Goal: Transaction & Acquisition: Purchase product/service

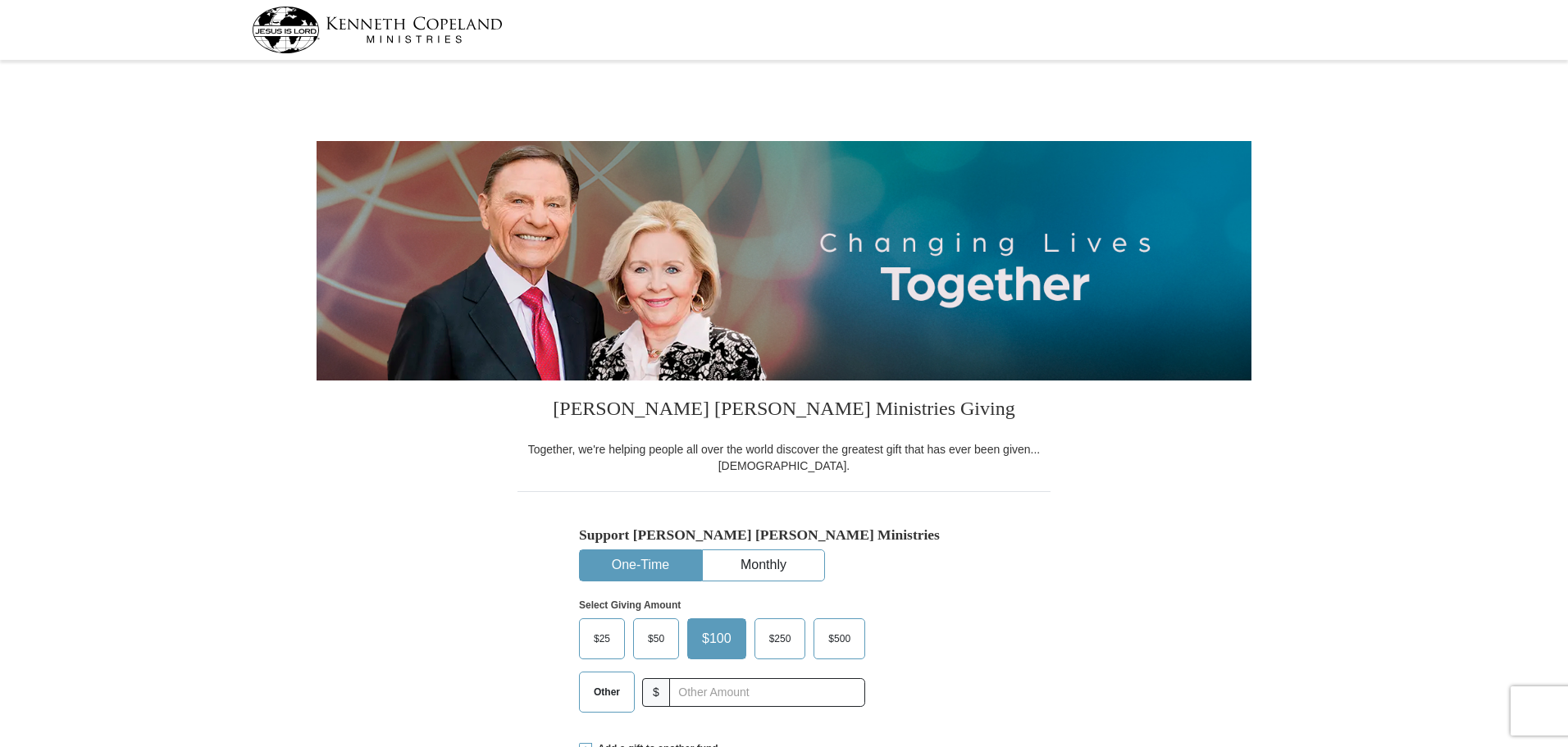
select select "FL"
click at [707, 695] on input "text" at bounding box center [767, 693] width 182 height 29
type input "0"
click at [1042, 575] on div "Support [PERSON_NAME] [PERSON_NAME] Ministries One-Time Monthly Select Giving A…" at bounding box center [784, 608] width 533 height 234
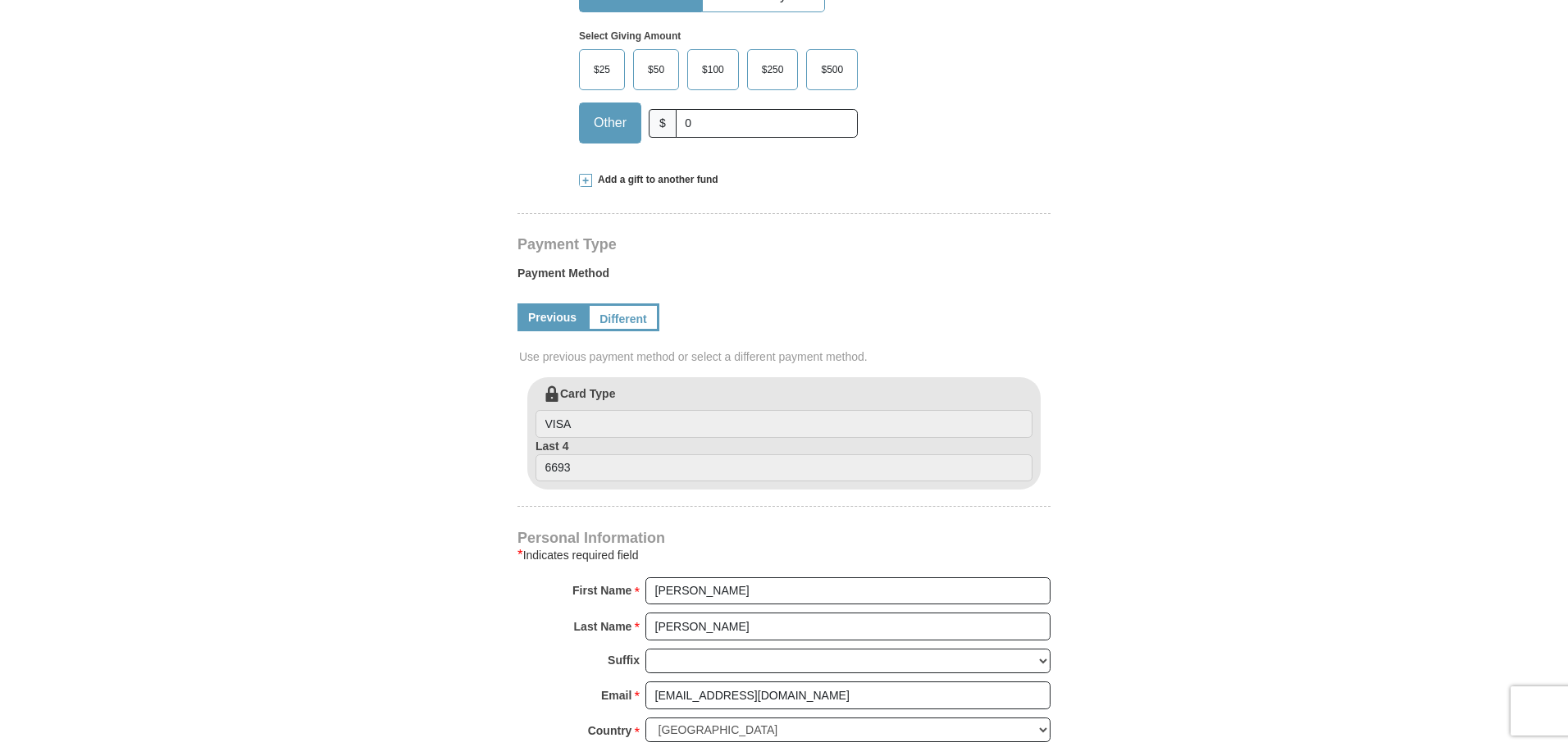
scroll to position [554, 0]
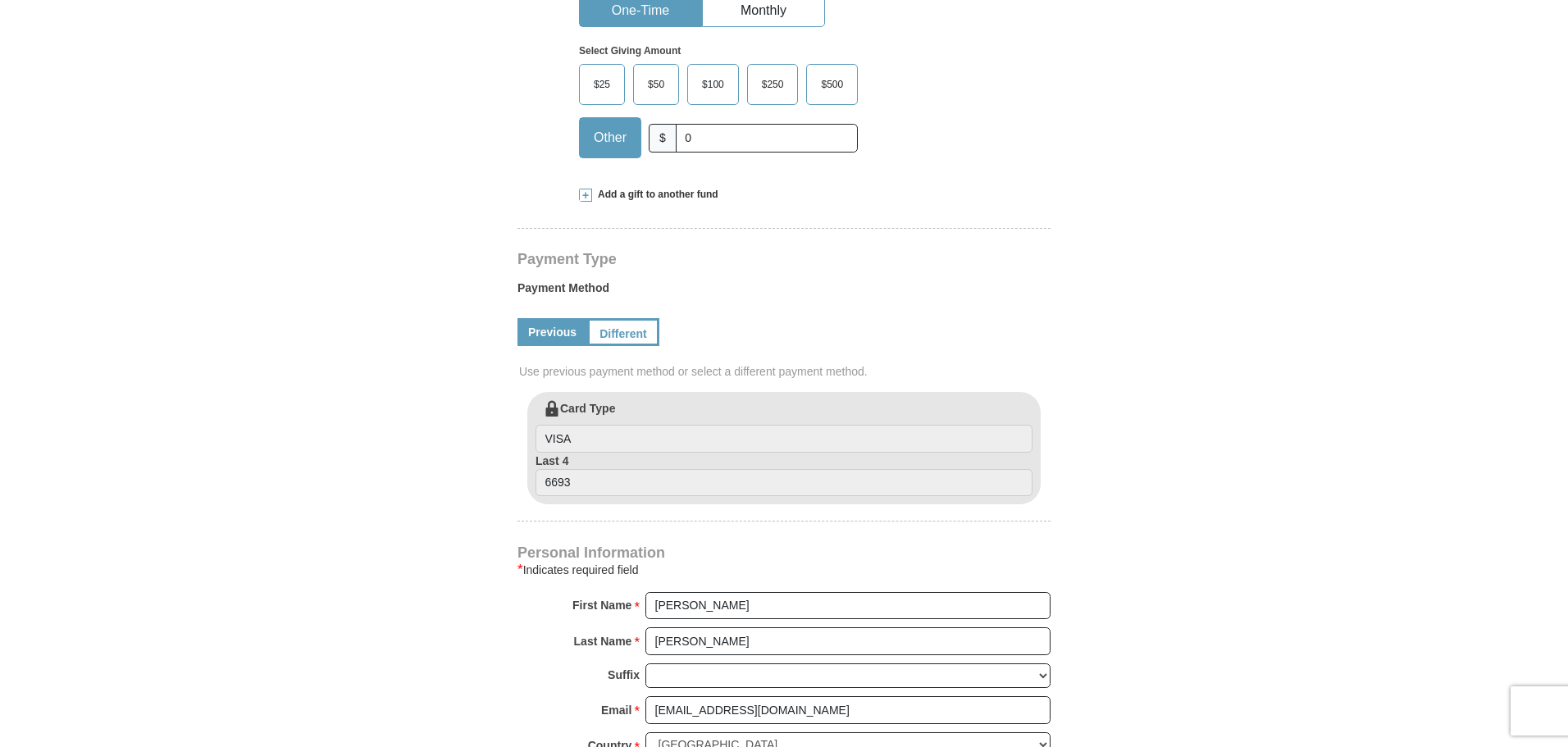
click at [647, 199] on span "Add a gift to another fund" at bounding box center [655, 195] width 126 height 14
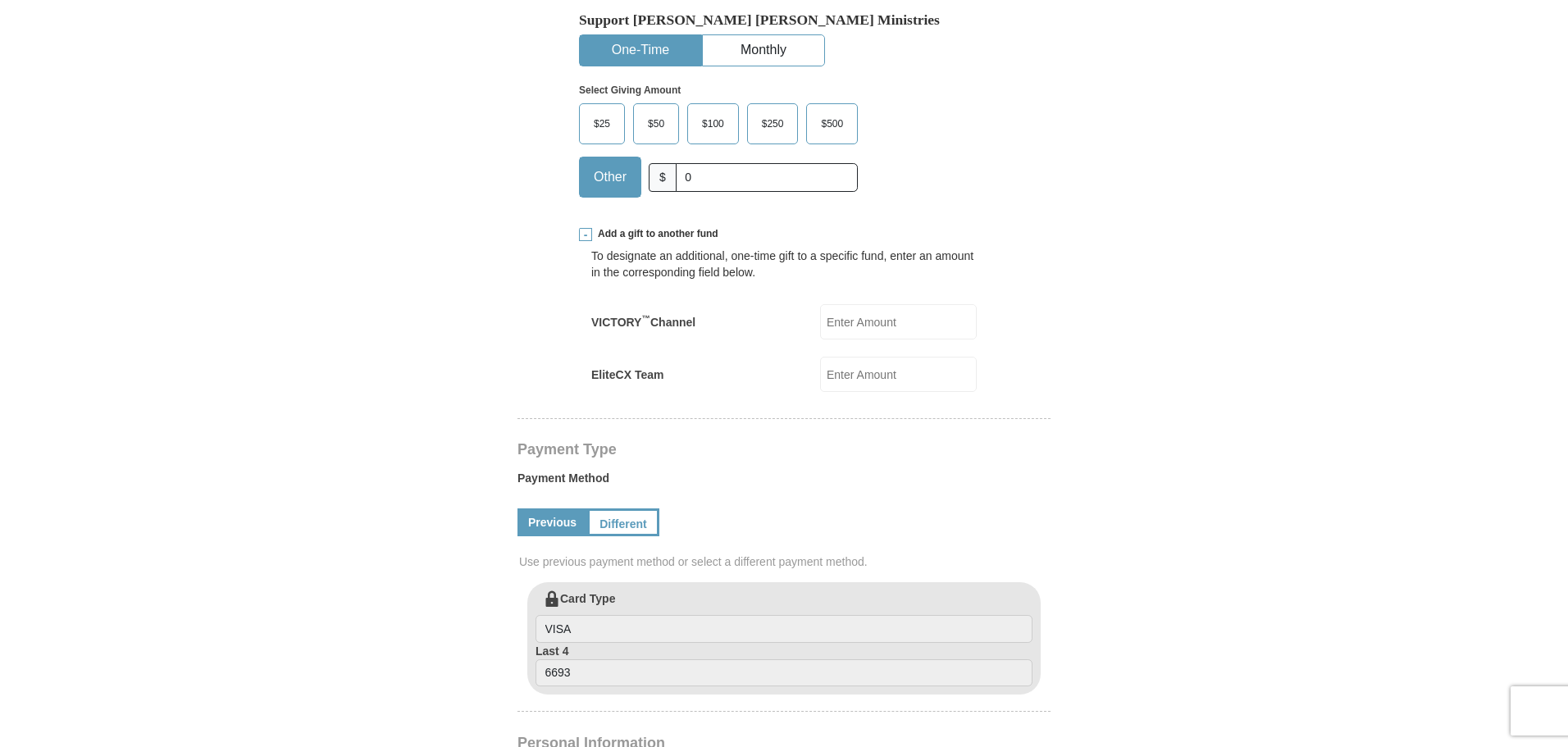
scroll to position [519, 0]
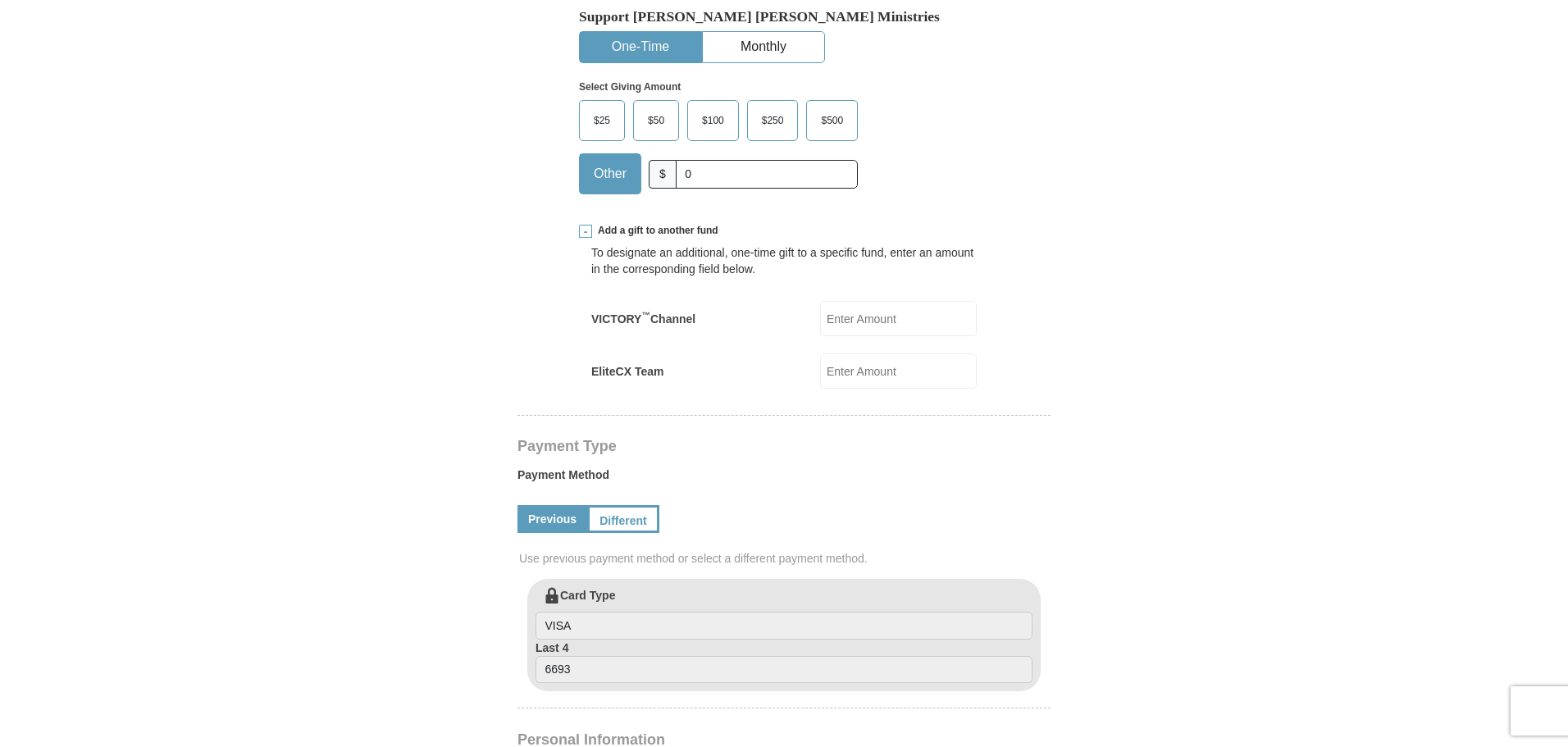
click at [628, 230] on span "Add a gift to another fund" at bounding box center [655, 231] width 126 height 14
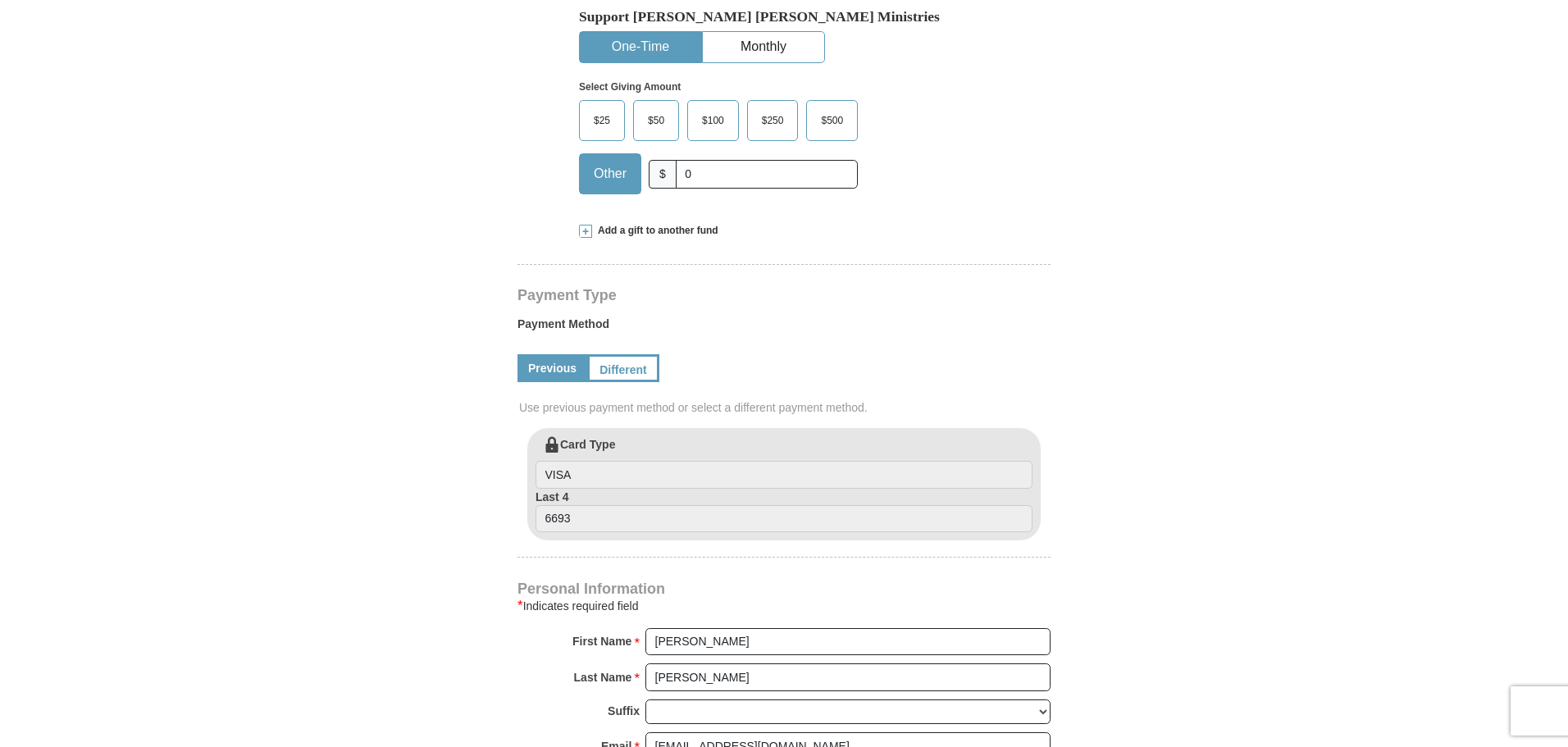
click at [628, 230] on span "Add a gift to another fund" at bounding box center [655, 231] width 126 height 14
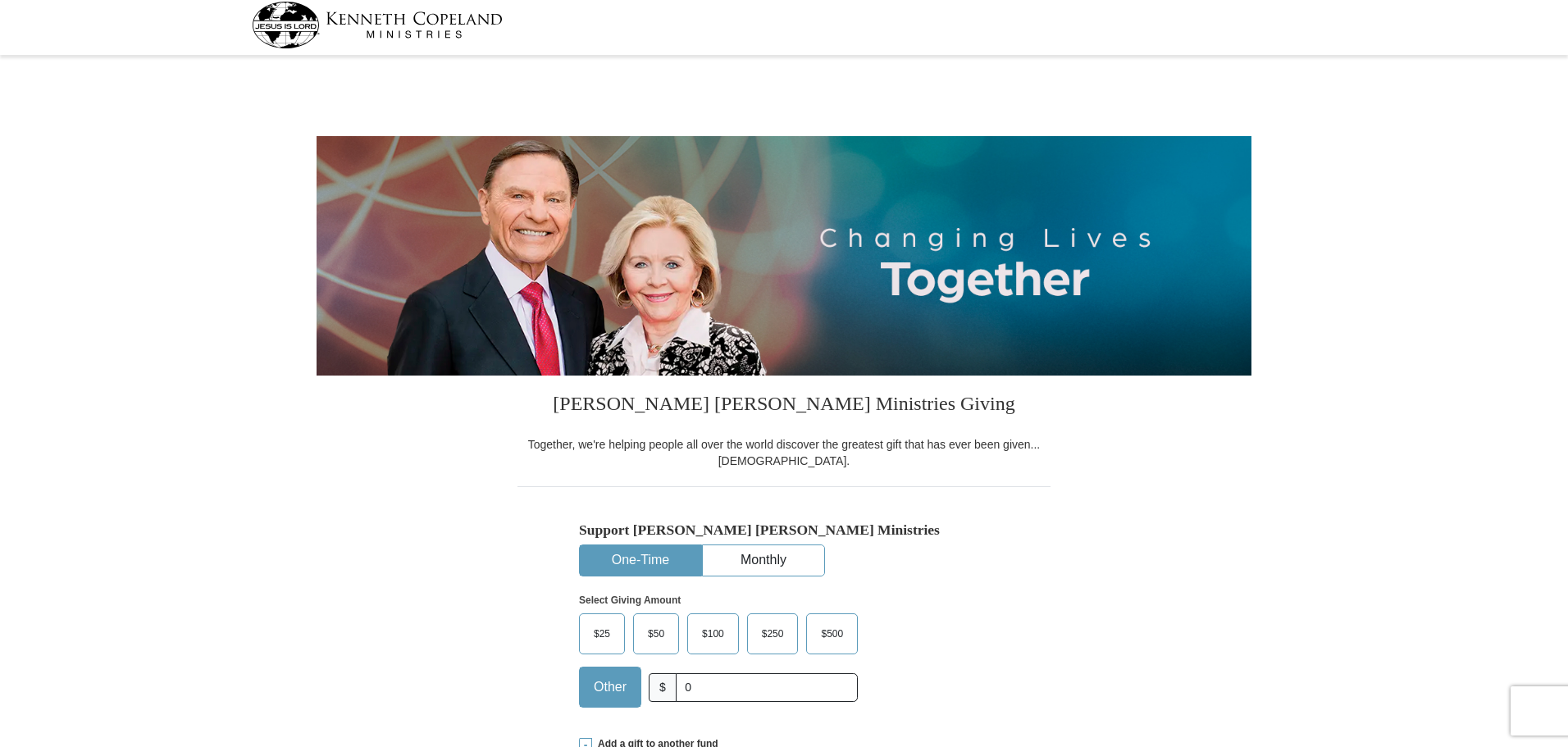
scroll to position [0, 0]
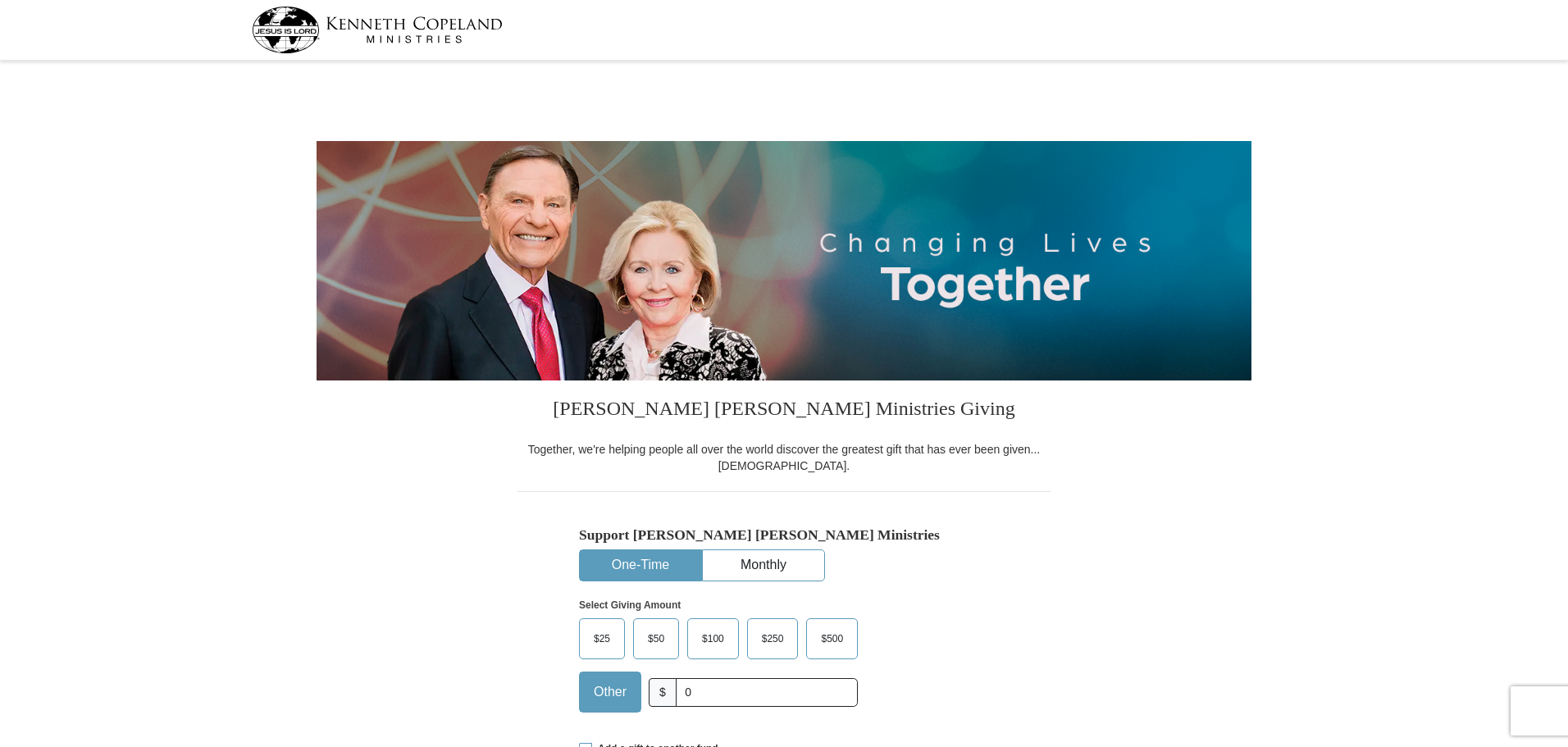
click at [437, 24] on img at bounding box center [377, 30] width 251 height 47
select select "FL"
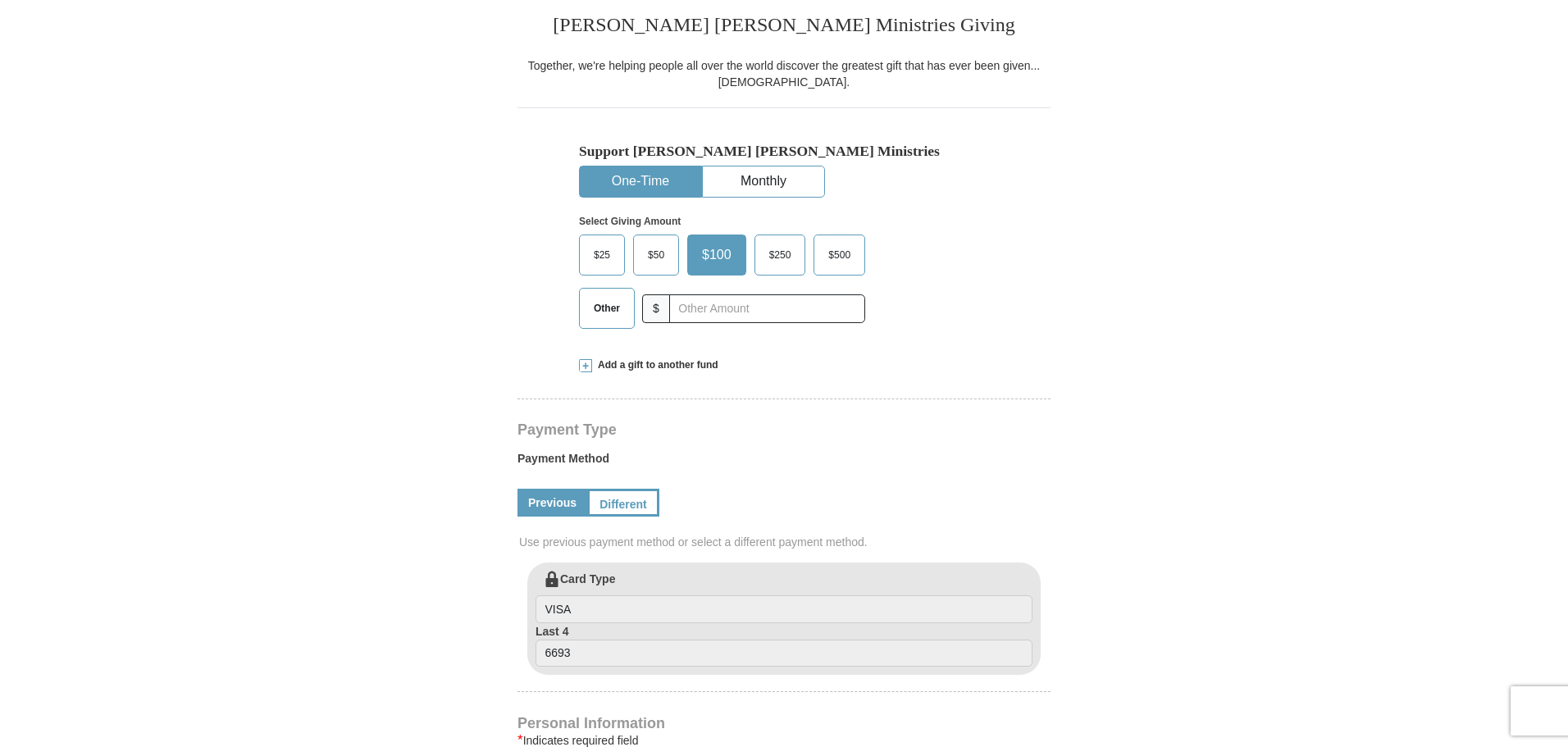
scroll to position [385, 0]
click at [666, 365] on span "Add a gift to another fund" at bounding box center [655, 365] width 126 height 14
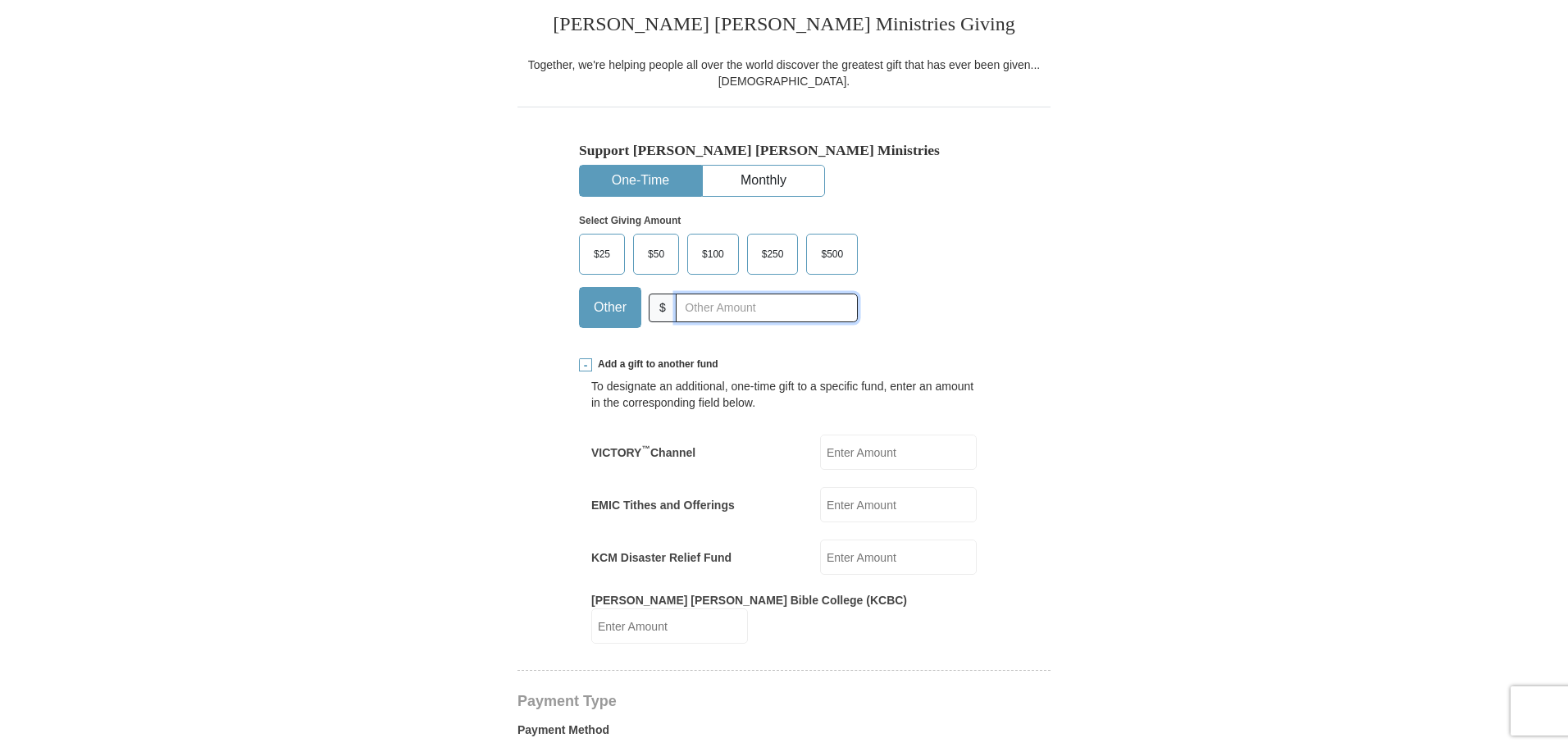
click at [691, 312] on input "text" at bounding box center [767, 308] width 182 height 29
type input "0"
click at [845, 505] on input "EMIC Tithes and Offerings" at bounding box center [899, 505] width 157 height 35
type input "367.00"
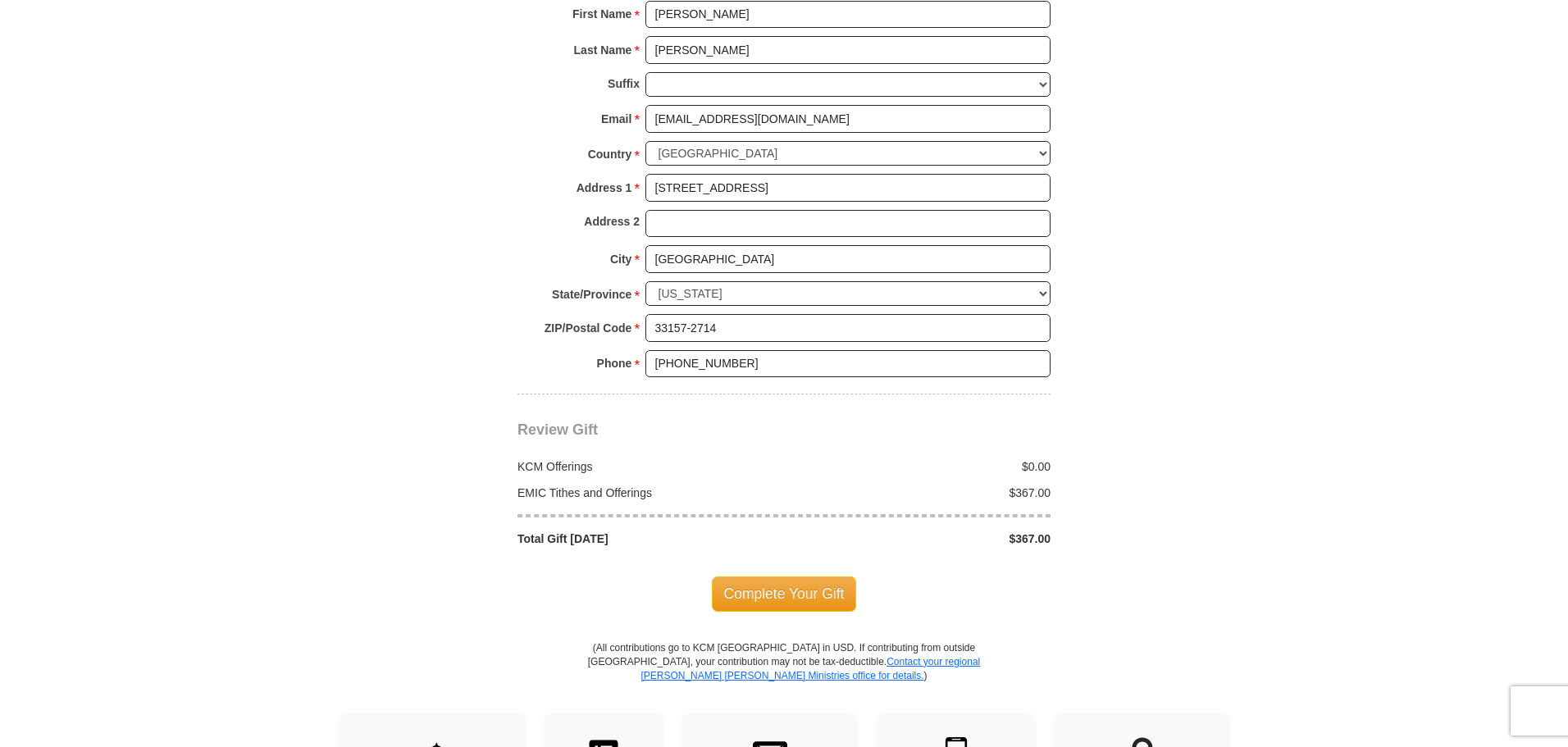
scroll to position [1419, 0]
click at [827, 578] on span "Complete Your Gift" at bounding box center [784, 593] width 145 height 35
